Goal: Check status: Check status

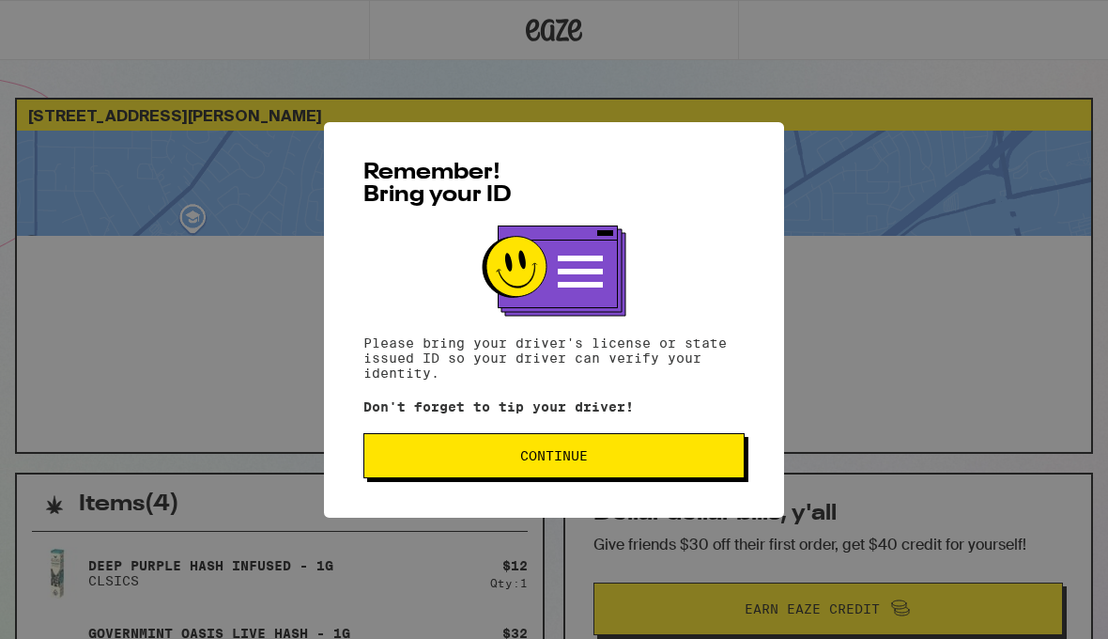
click at [447, 449] on button "Continue" at bounding box center [554, 455] width 381 height 45
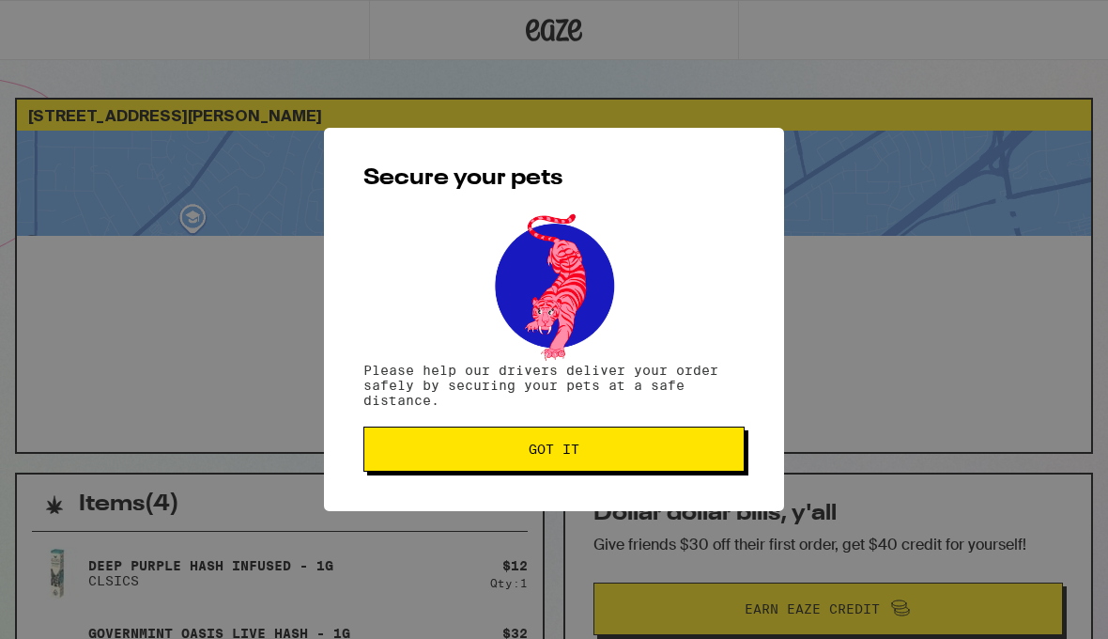
click at [448, 446] on span "Got it" at bounding box center [553, 448] width 349 height 13
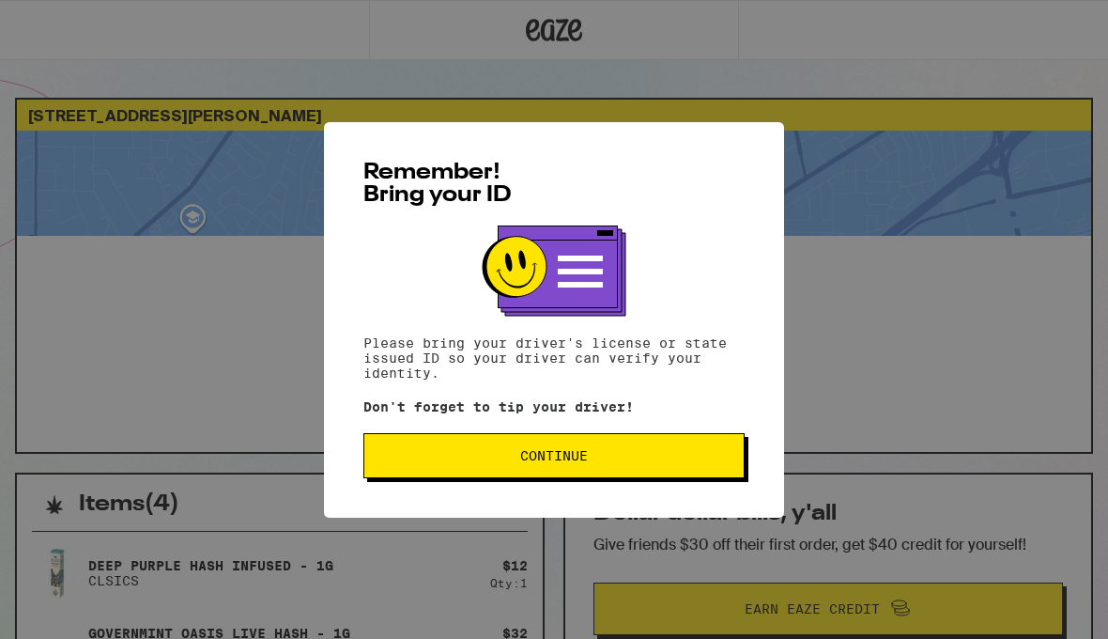
click at [718, 439] on button "Continue" at bounding box center [554, 455] width 381 height 45
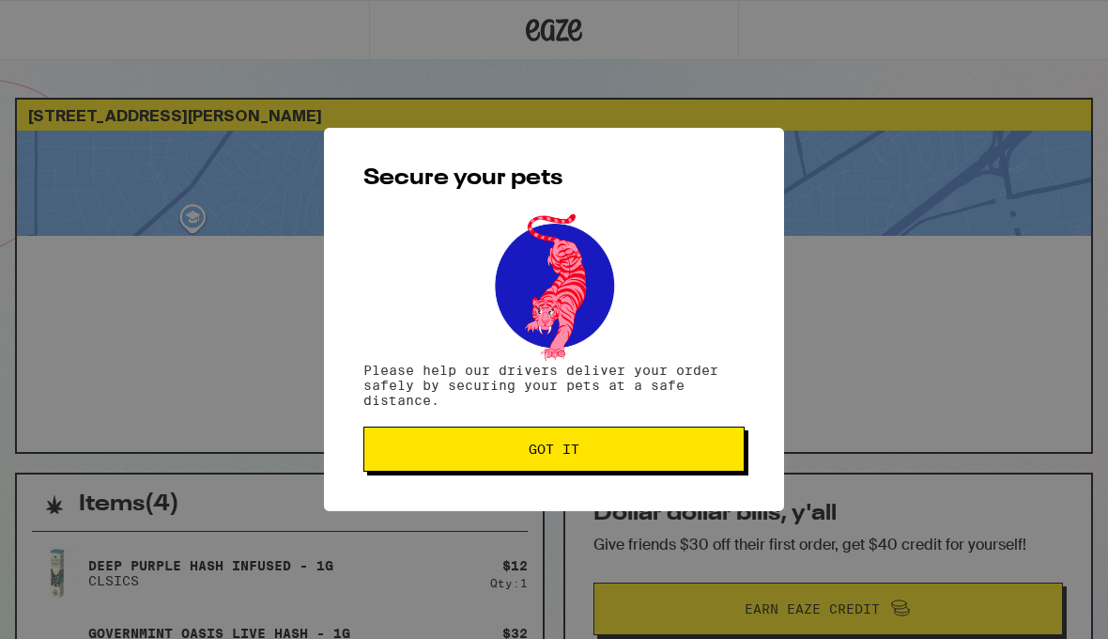
click at [676, 430] on button "Got it" at bounding box center [554, 448] width 381 height 45
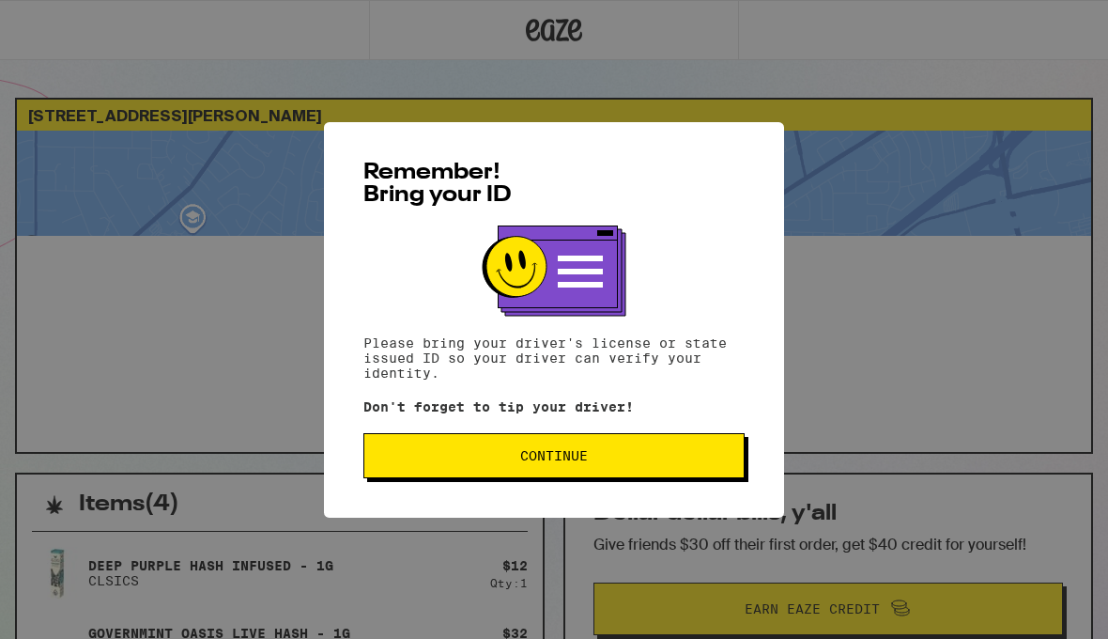
click at [696, 470] on button "Continue" at bounding box center [554, 455] width 381 height 45
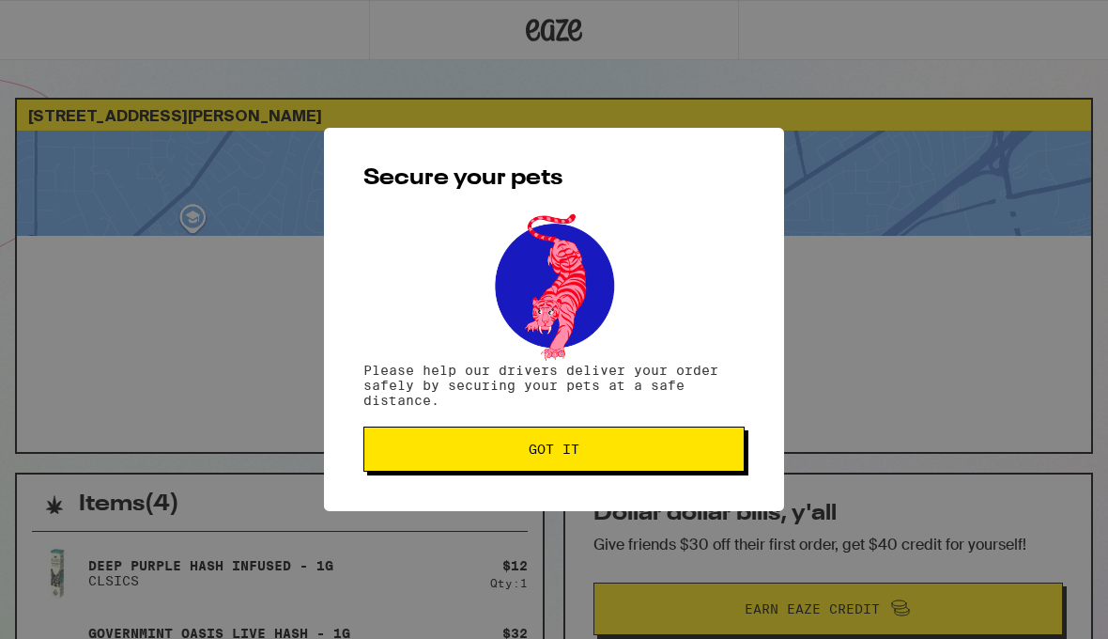
click at [705, 441] on button "Got it" at bounding box center [554, 448] width 381 height 45
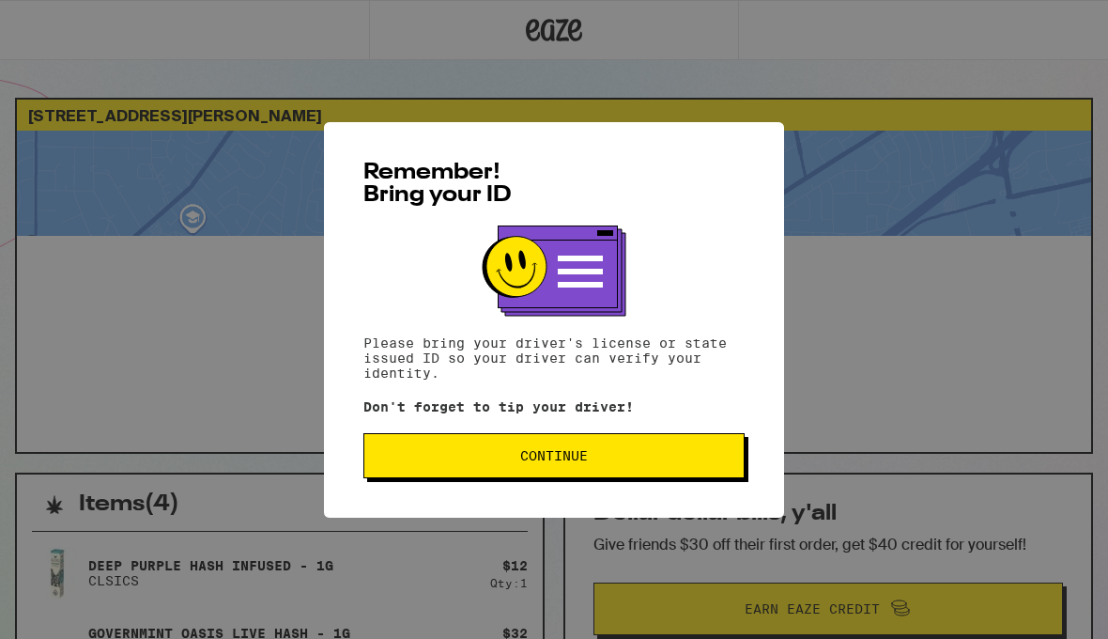
click at [720, 458] on span "Continue" at bounding box center [553, 455] width 349 height 13
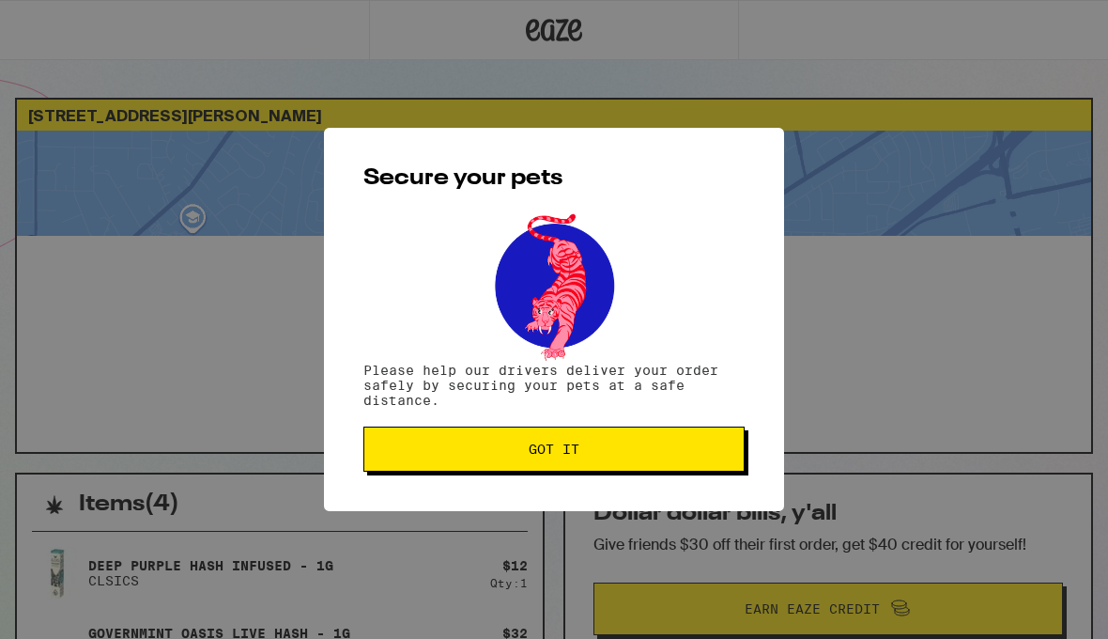
click at [683, 438] on button "Got it" at bounding box center [554, 448] width 381 height 45
